Goal: Navigation & Orientation: Understand site structure

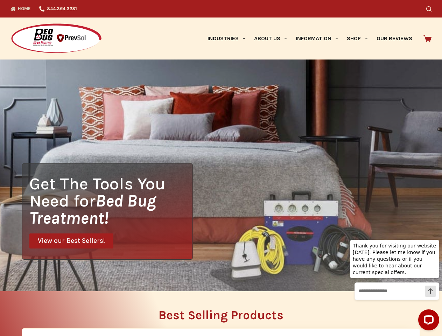
click at [221, 168] on div "Get The Tools You Need for Bed Bug Treatment! View our Best Sellers!" at bounding box center [221, 175] width 442 height 232
click at [431, 9] on icon "Search" at bounding box center [428, 8] width 5 height 5
click at [229, 38] on link "Industries" at bounding box center [226, 38] width 47 height 42
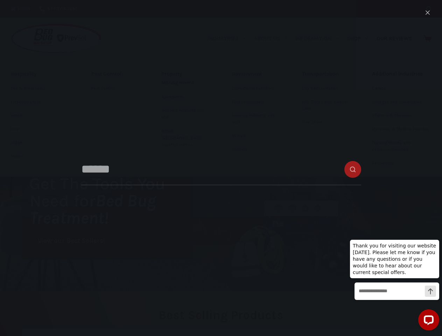
click at [273, 38] on link "About Us" at bounding box center [270, 38] width 42 height 42
click at [320, 38] on link "Information" at bounding box center [316, 38] width 51 height 42
click at [360, 38] on link "Shop" at bounding box center [356, 38] width 29 height 42
